Goal: Task Accomplishment & Management: Use online tool/utility

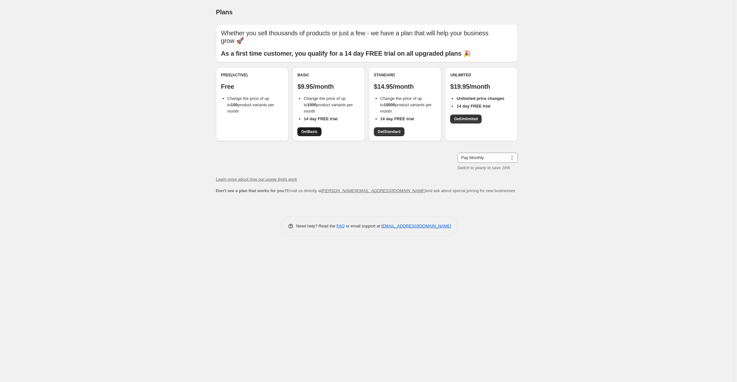
click at [304, 132] on span "Get Basic" at bounding box center [309, 131] width 17 height 5
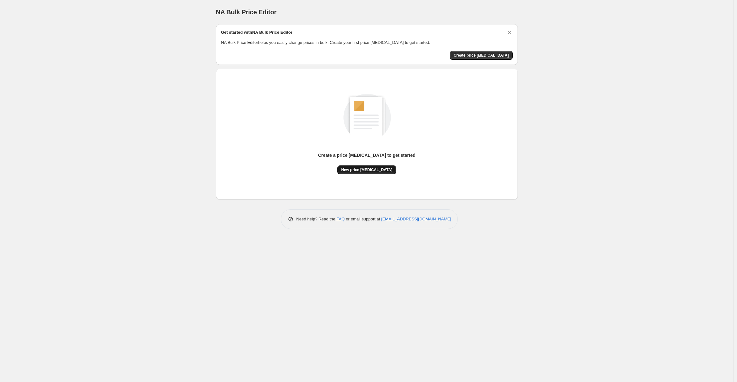
click at [365, 173] on button "New price [MEDICAL_DATA]" at bounding box center [367, 169] width 59 height 9
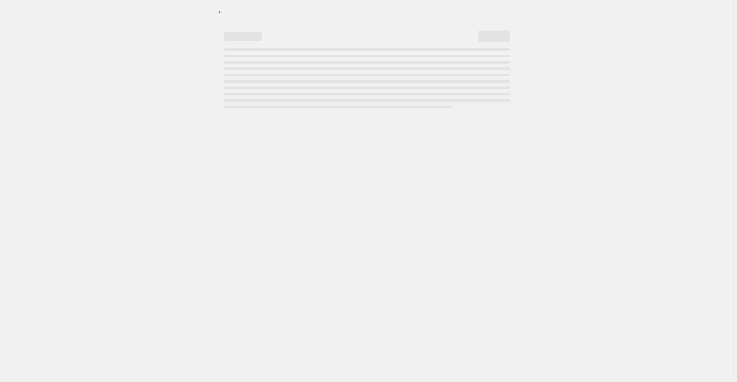
select select "percentage"
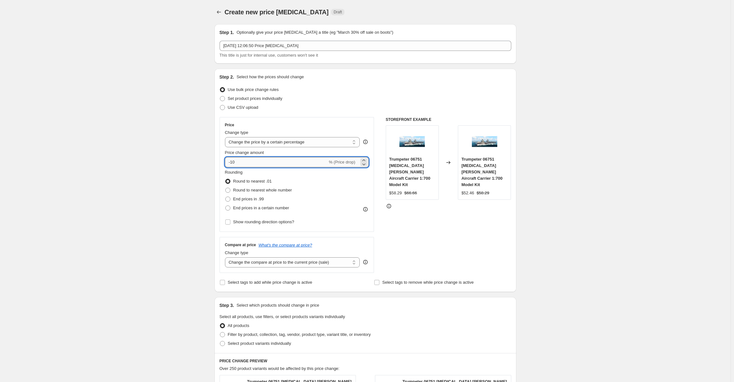
click at [251, 160] on input "-10" at bounding box center [276, 162] width 103 height 10
type input "-1"
type input "-80"
click at [450, 225] on div "STOREFRONT EXAMPLE Trumpeter 06751 HMS Queen Elizabeth Aircraft Carrier 1:700 M…" at bounding box center [449, 195] width 126 height 156
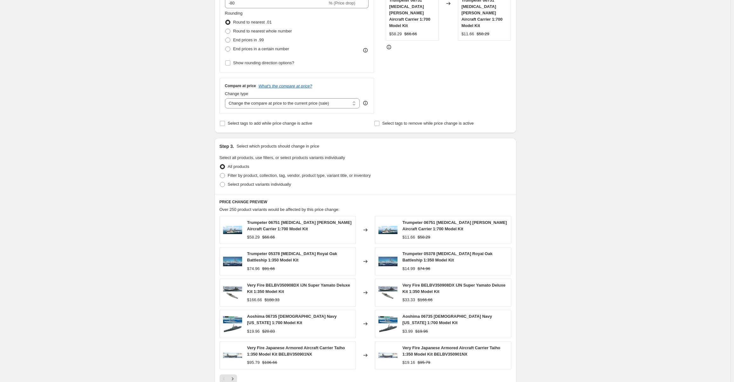
scroll to position [260, 0]
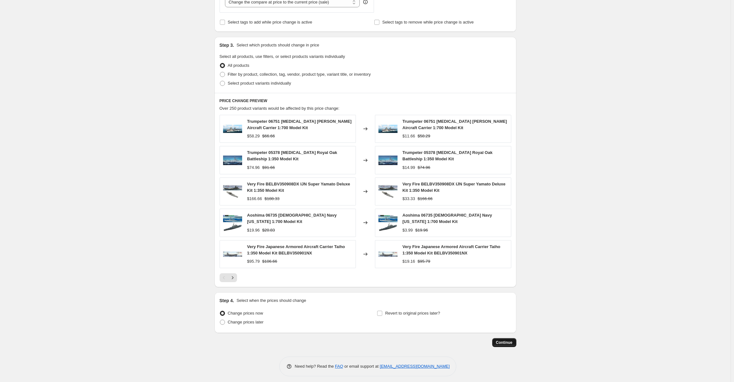
click at [506, 340] on span "Continue" at bounding box center [504, 342] width 17 height 5
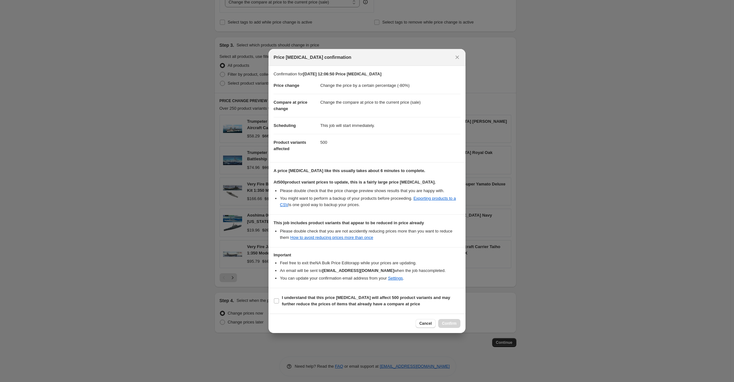
click at [273, 304] on section "I understand that this price change job will affect 500 product variants and ma…" at bounding box center [367, 300] width 197 height 25
click at [275, 302] on input "I understand that this price change job will affect 500 product variants and ma…" at bounding box center [276, 300] width 5 height 5
checkbox input "true"
click at [450, 321] on span "Confirm" at bounding box center [449, 323] width 15 height 5
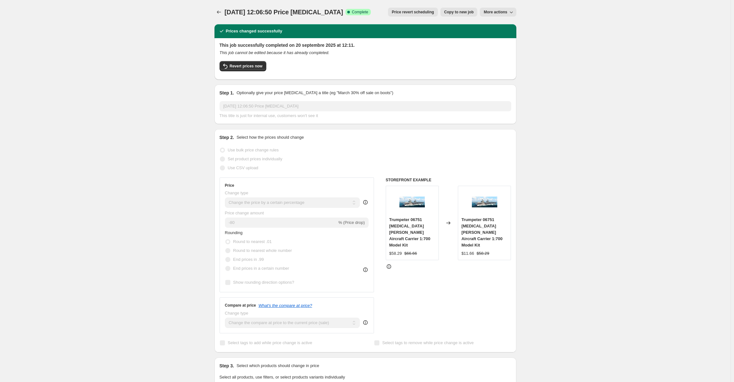
select select "percentage"
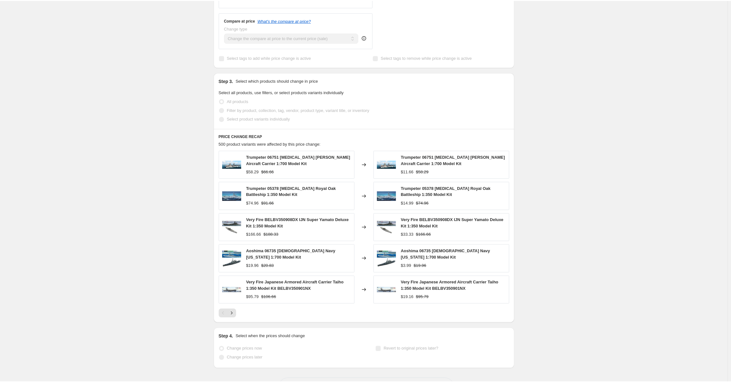
scroll to position [306, 0]
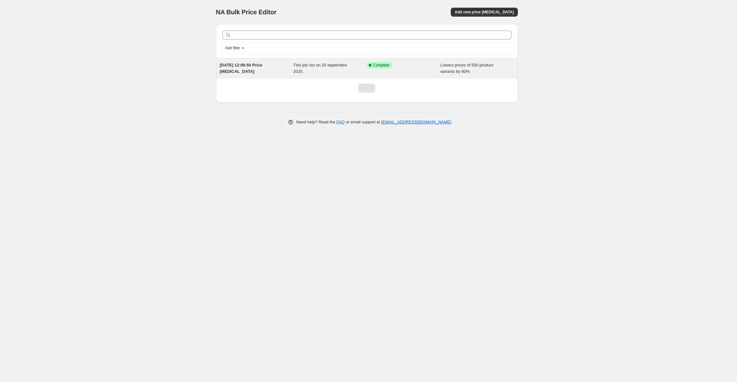
click at [313, 73] on div "This job ran on 20 septembre 2025." at bounding box center [330, 68] width 74 height 13
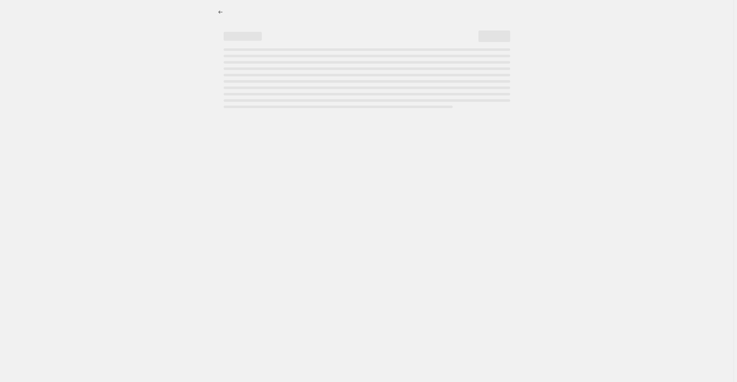
select select "percentage"
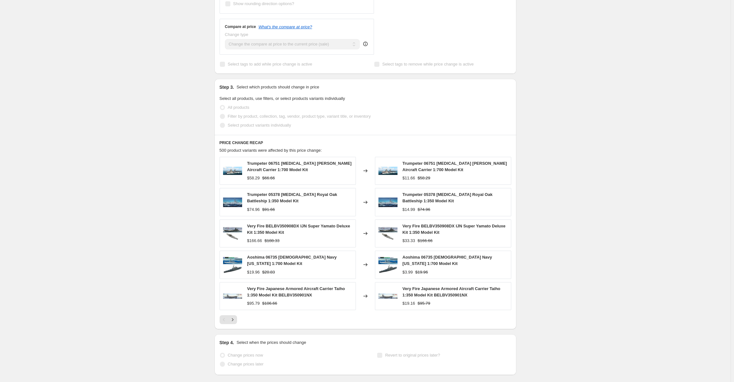
scroll to position [306, 0]
